Goal: Information Seeking & Learning: Learn about a topic

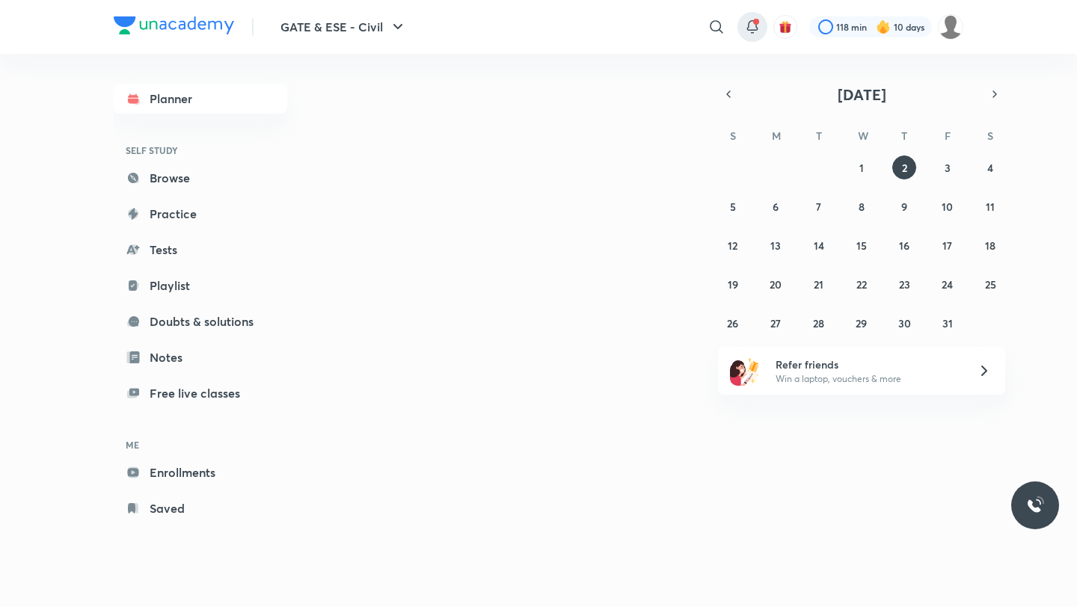
click at [757, 31] on icon at bounding box center [752, 27] width 18 height 18
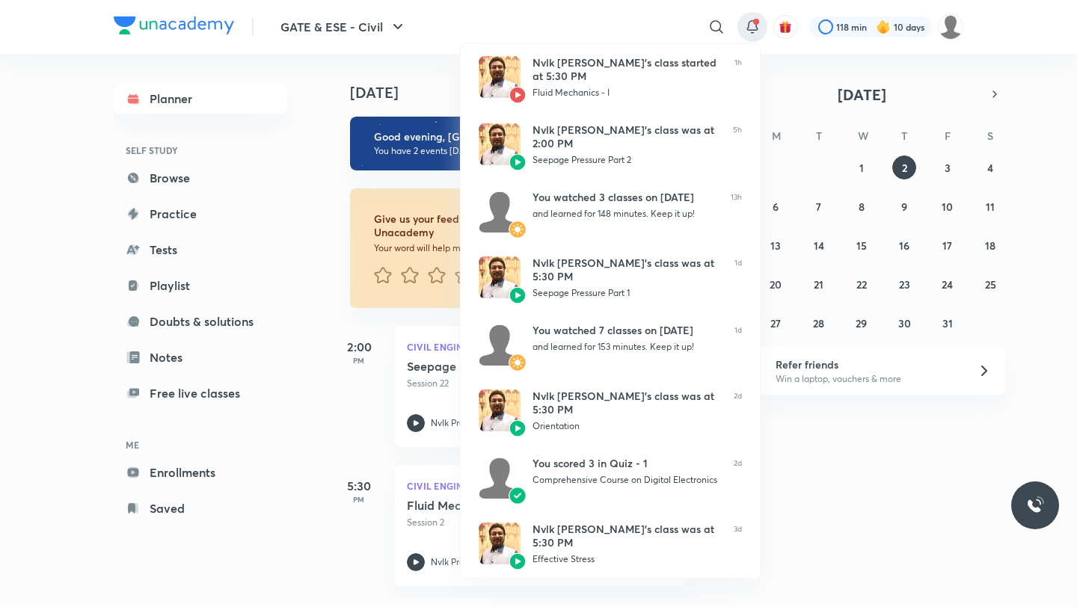
click at [624, 29] on div at bounding box center [538, 303] width 1077 height 607
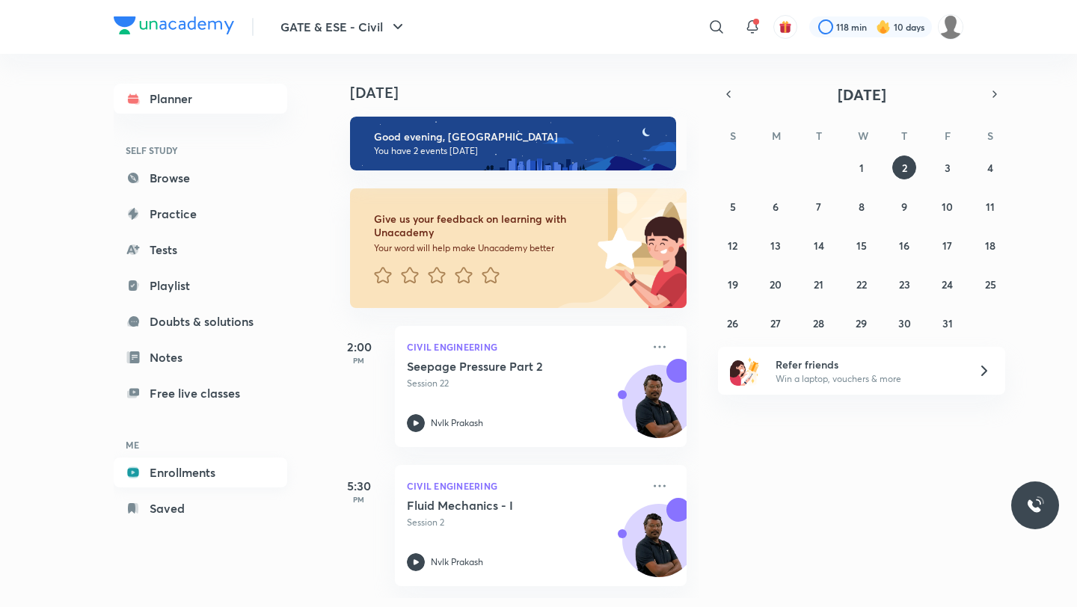
click at [144, 479] on link "Enrollments" at bounding box center [201, 473] width 174 height 30
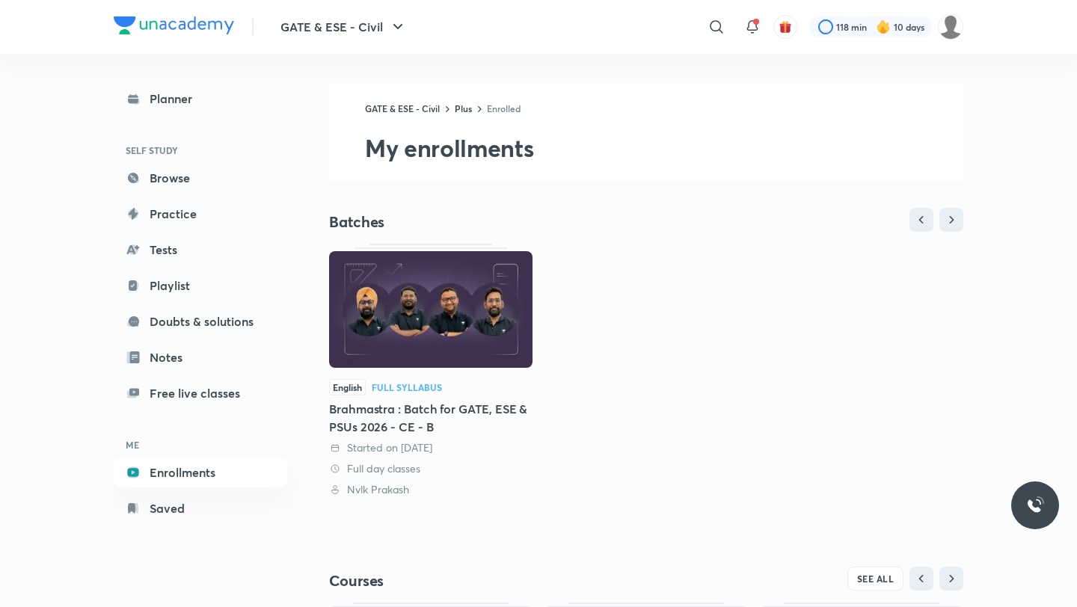
scroll to position [255, 0]
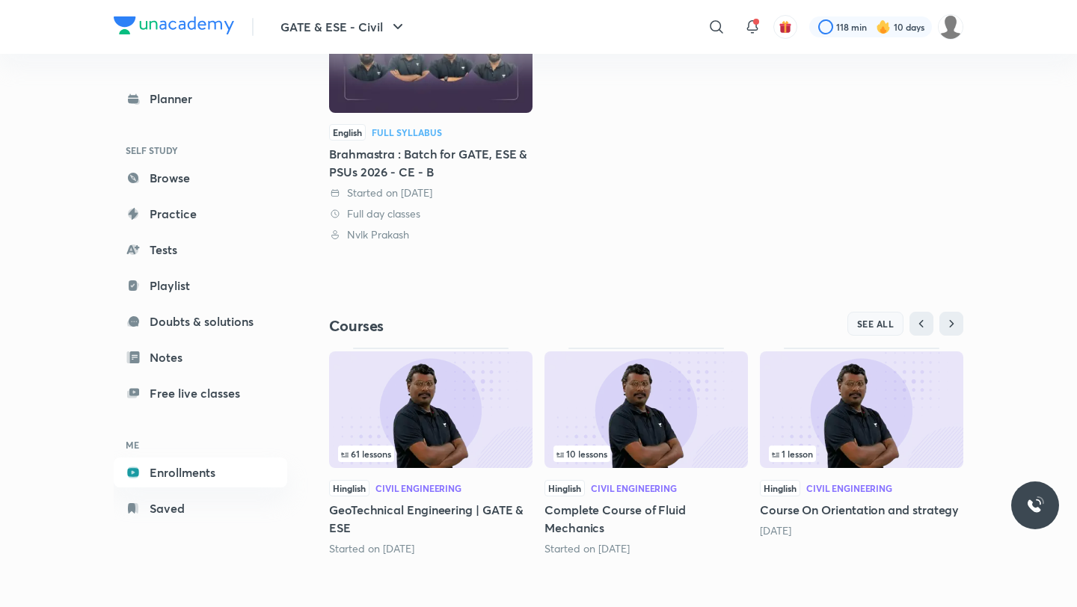
click at [864, 315] on button "SEE ALL" at bounding box center [875, 324] width 57 height 24
click at [868, 320] on span "SEE ALL" at bounding box center [875, 324] width 37 height 10
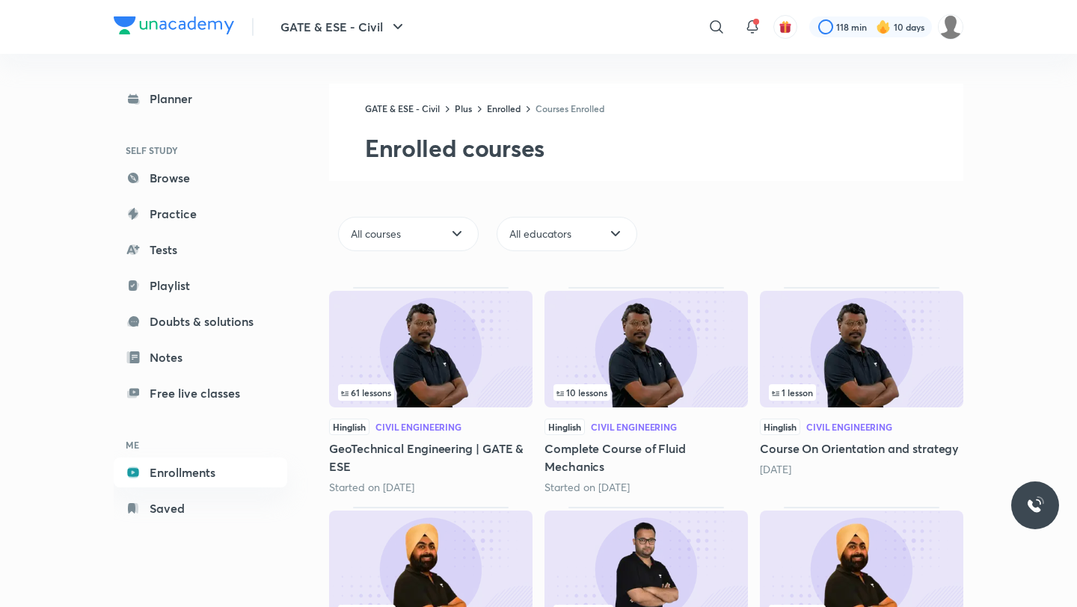
scroll to position [373, 0]
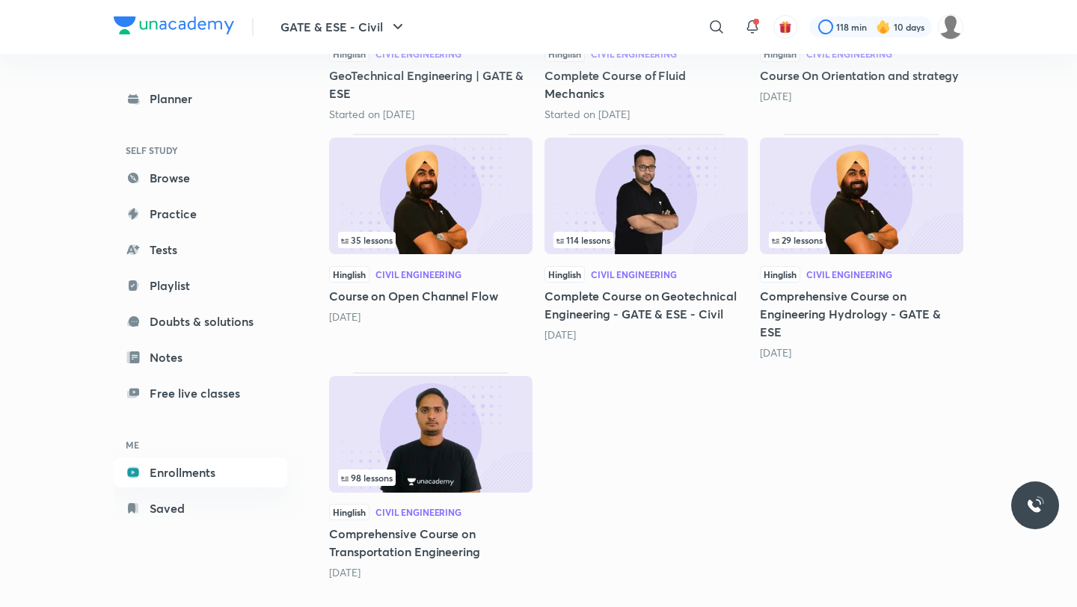
click at [423, 381] on img at bounding box center [430, 434] width 203 height 117
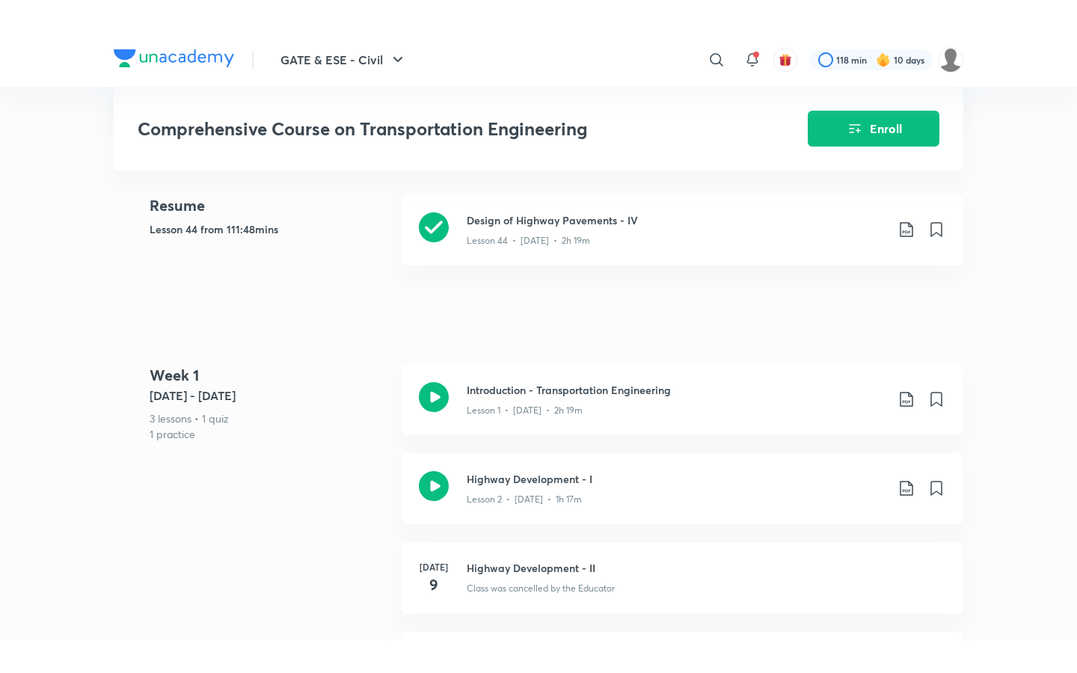
scroll to position [381, 0]
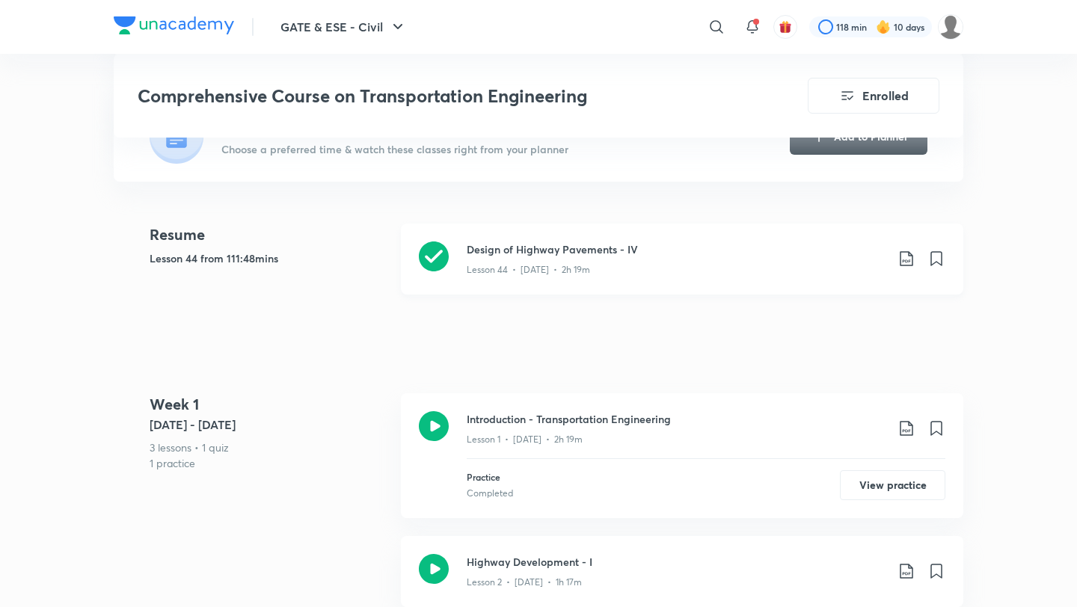
click at [570, 263] on p "Lesson 44 • [DATE] • 2h 19m" at bounding box center [528, 269] width 123 height 13
